Goal: Information Seeking & Learning: Learn about a topic

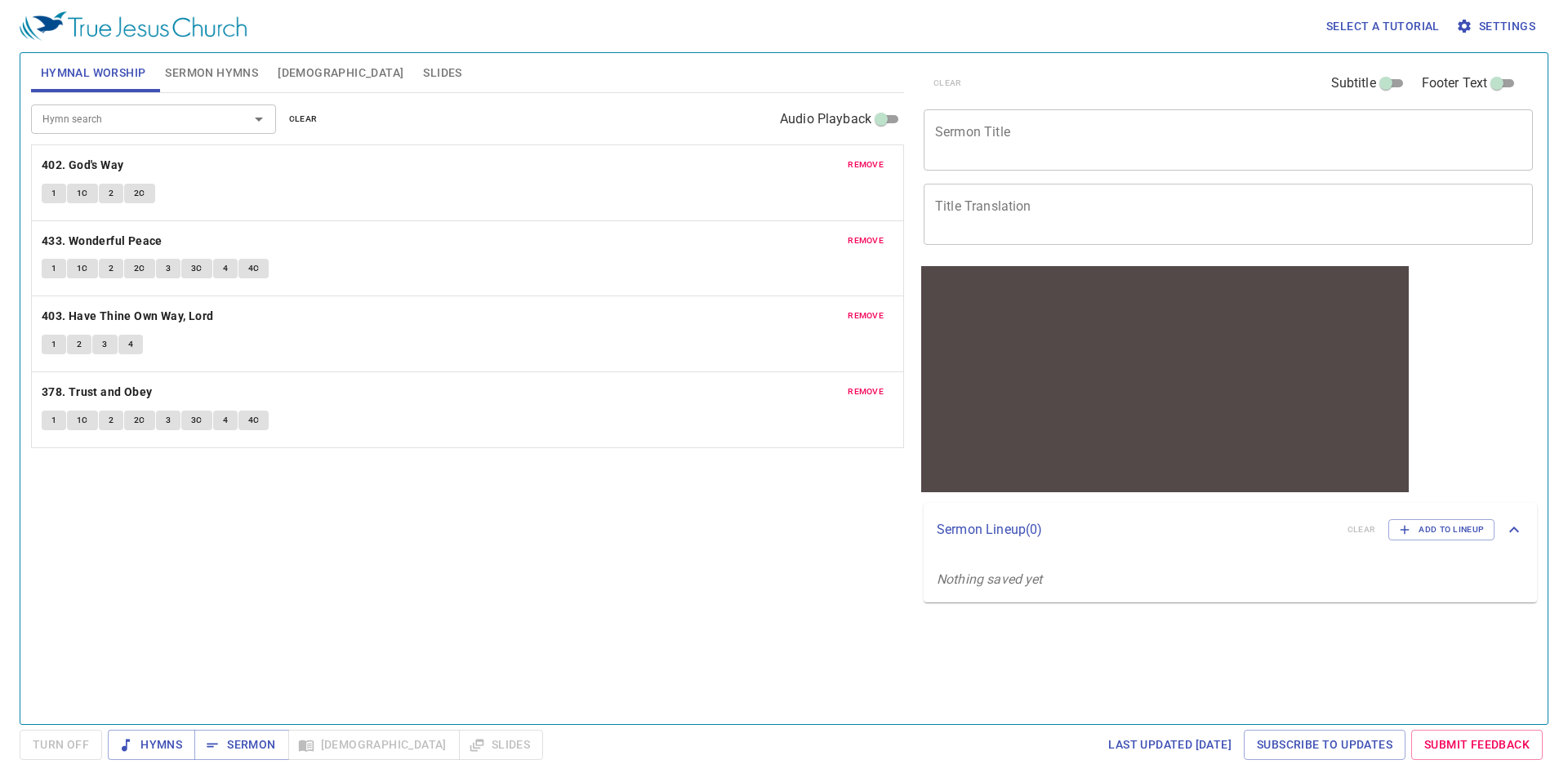
click at [59, 188] on button "1" at bounding box center [53, 194] width 24 height 20
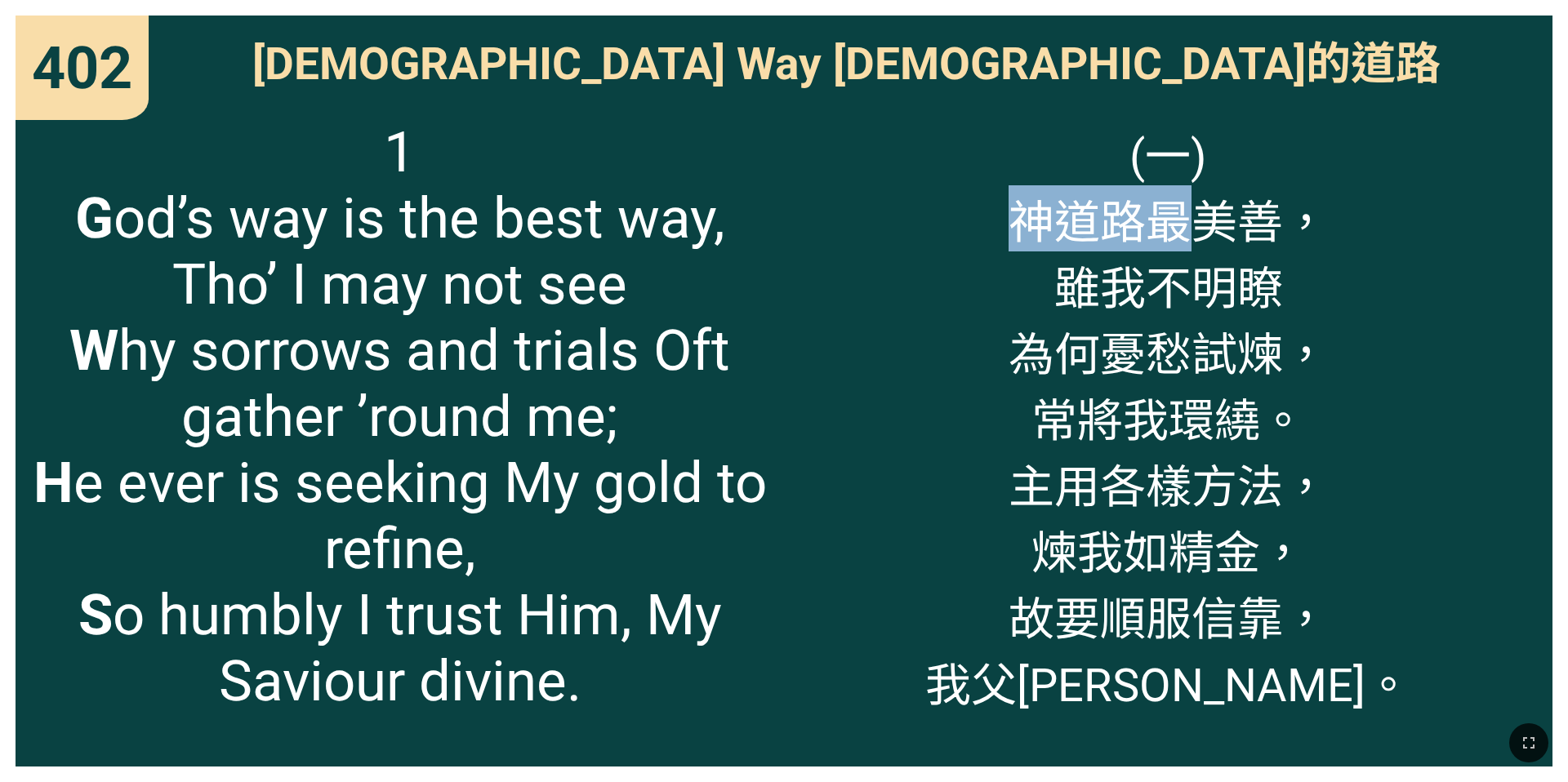
drag, startPoint x: 1026, startPoint y: 239, endPoint x: 1187, endPoint y: 245, distance: 161.1
click at [1187, 245] on span "(一) 神道路最美善， 雖我不明瞭 為何憂愁試煉， 常將我環繞。 主用各樣方法， 煉我如精金， 故要順服信靠， 我父神恩道。" at bounding box center [1168, 416] width 486 height 595
click at [1246, 224] on span "(一) 神道路最美善， 雖我不明瞭 為何憂愁試煉， 常將我環繞。 主用各樣方法， 煉我如精金， 故要順服信靠， 我父神恩道。" at bounding box center [1168, 416] width 486 height 595
